Goal: Task Accomplishment & Management: Use online tool/utility

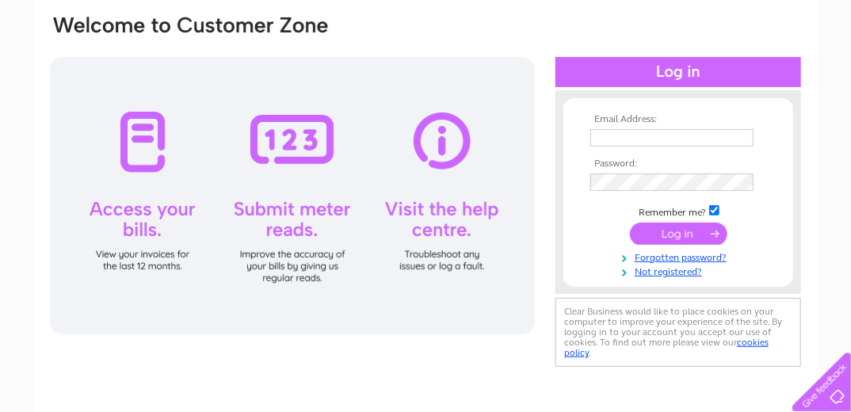
scroll to position [190, 0]
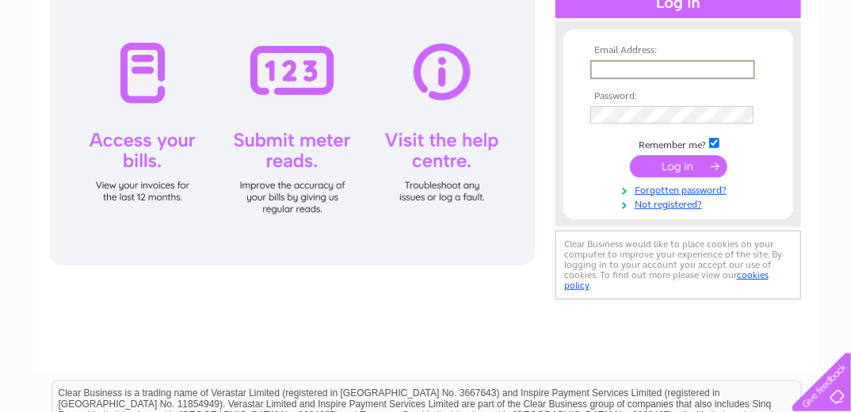
click at [603, 70] on input "text" at bounding box center [672, 69] width 165 height 19
type input "catherine.wilson@thefdgroup.co.uk"
click at [657, 163] on input "submit" at bounding box center [678, 165] width 97 height 22
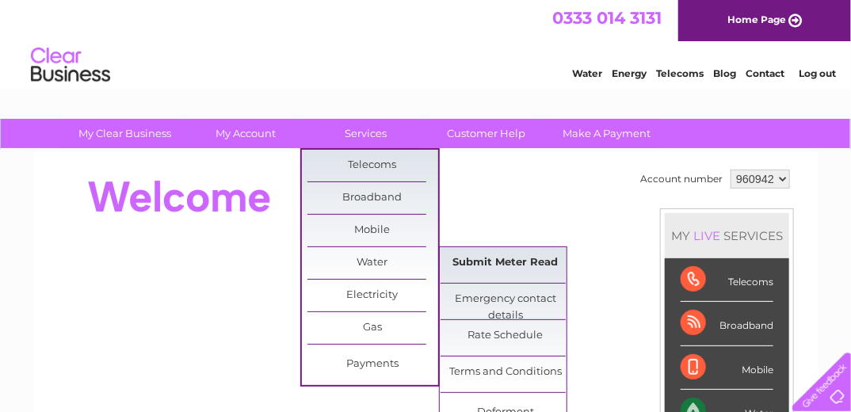
click at [490, 258] on link "Submit Meter Read" at bounding box center [506, 263] width 131 height 32
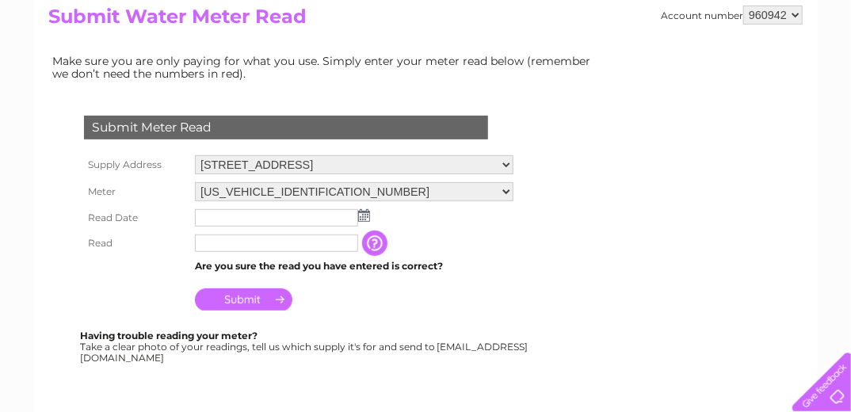
scroll to position [190, 0]
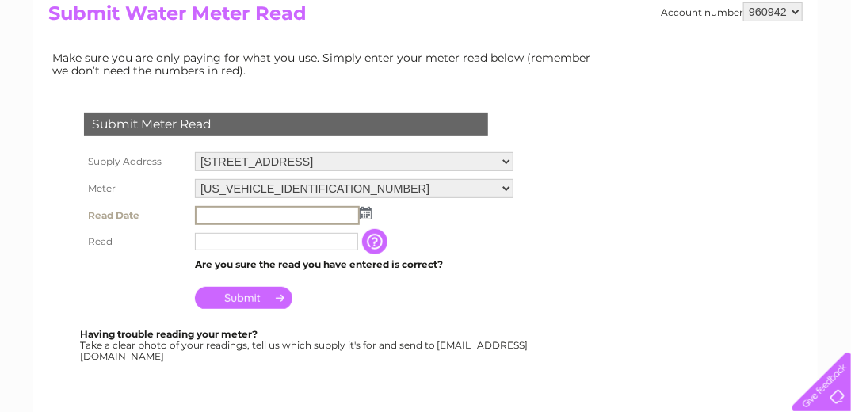
click at [214, 216] on input "text" at bounding box center [277, 215] width 165 height 19
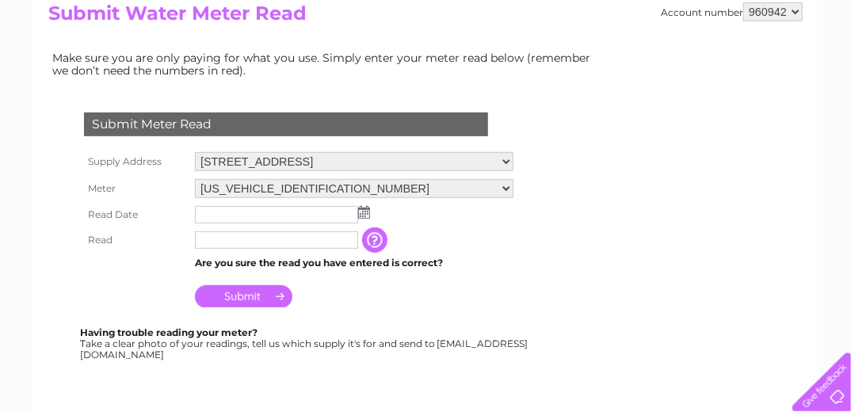
click at [368, 213] on img at bounding box center [364, 212] width 12 height 13
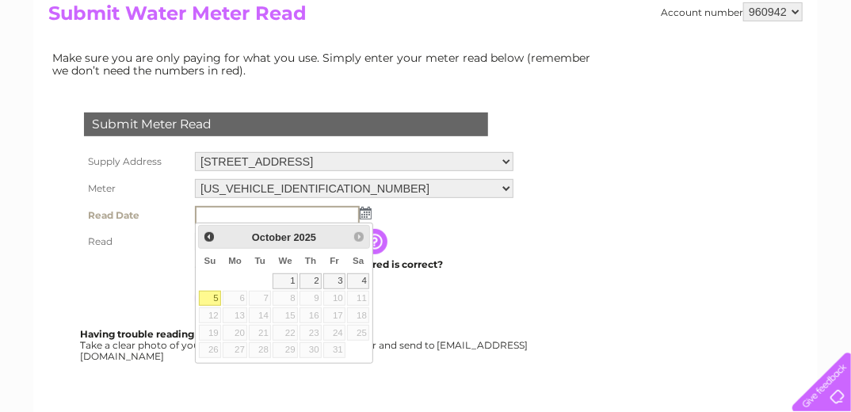
click at [214, 300] on link "5" at bounding box center [210, 299] width 22 height 16
type input "[DATE]"
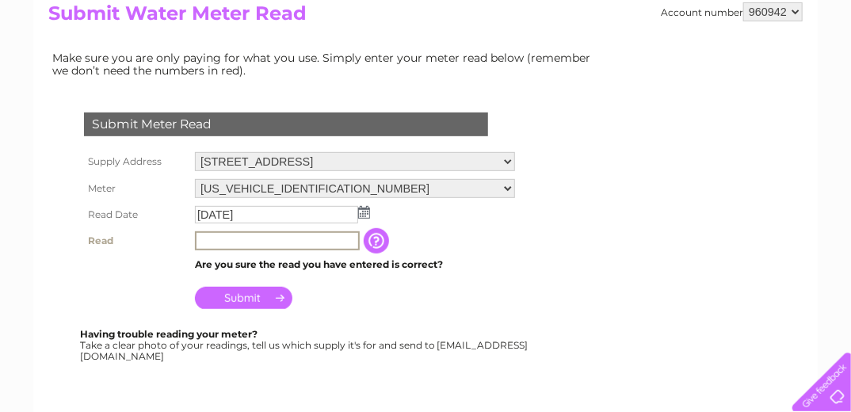
click at [204, 244] on input "text" at bounding box center [277, 240] width 165 height 19
type input "01413"
click at [262, 292] on input "Submit" at bounding box center [243, 298] width 97 height 22
